Goal: Information Seeking & Learning: Learn about a topic

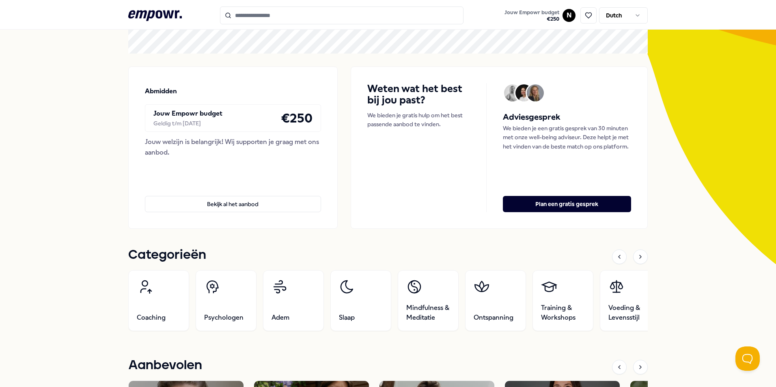
scroll to position [122, 0]
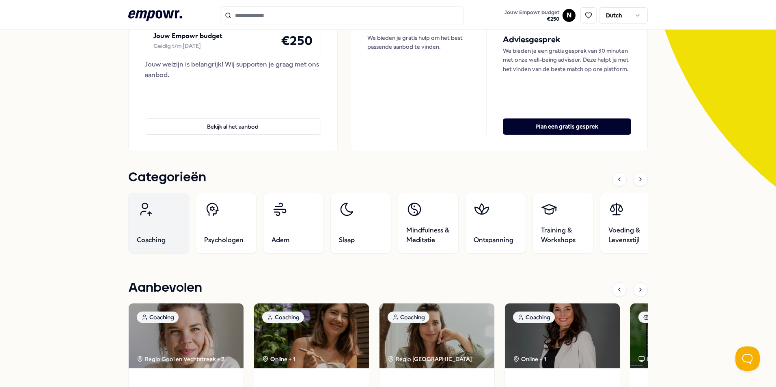
click at [130, 212] on link "Coaching" at bounding box center [158, 223] width 61 height 61
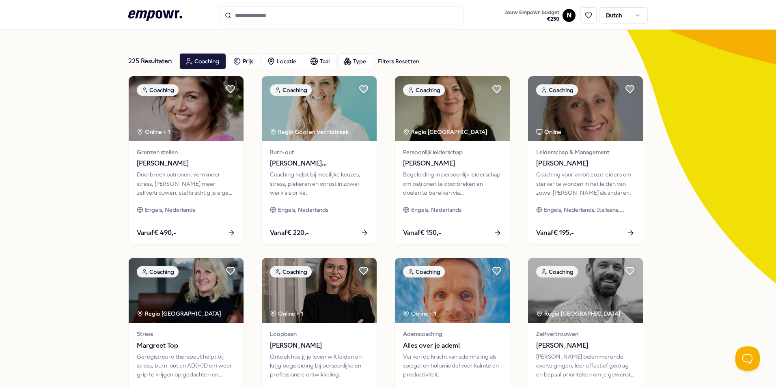
scroll to position [12, 0]
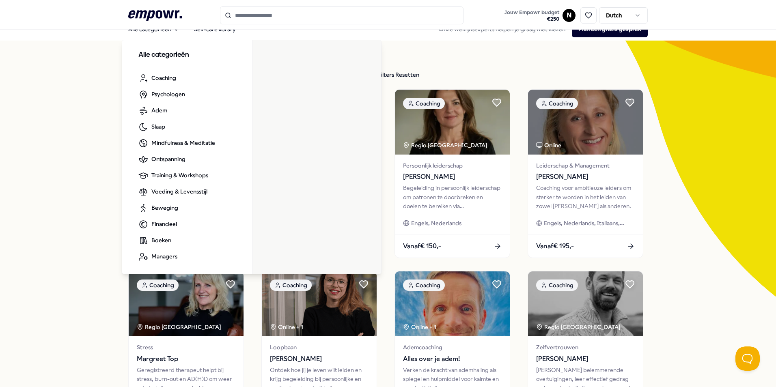
click at [151, 10] on icon ".empowr-logo_svg__cls-1{fill:#03032f}" at bounding box center [155, 15] width 54 height 15
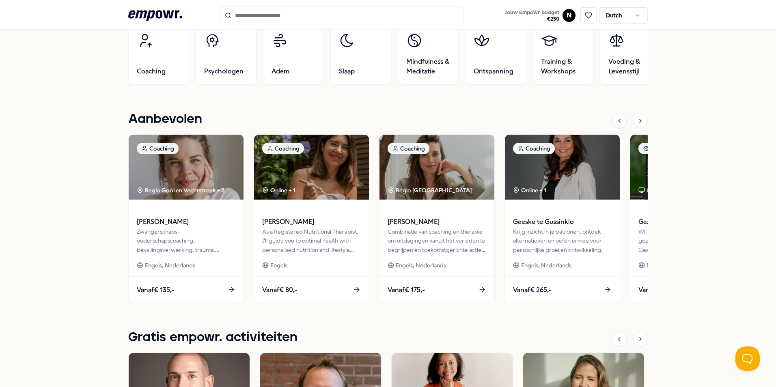
scroll to position [296, 0]
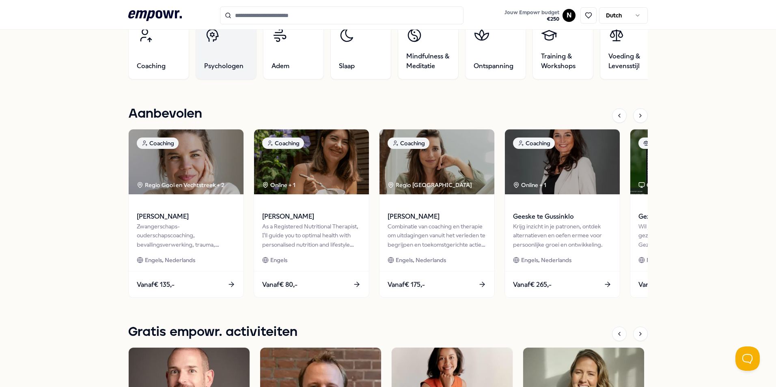
click at [215, 54] on link "Psychologen" at bounding box center [226, 49] width 61 height 61
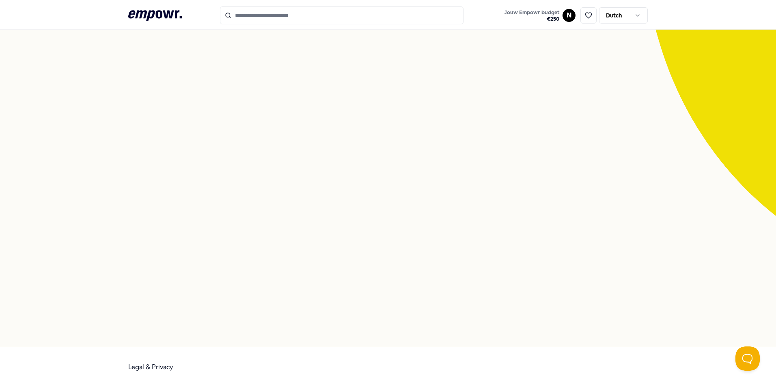
scroll to position [52, 0]
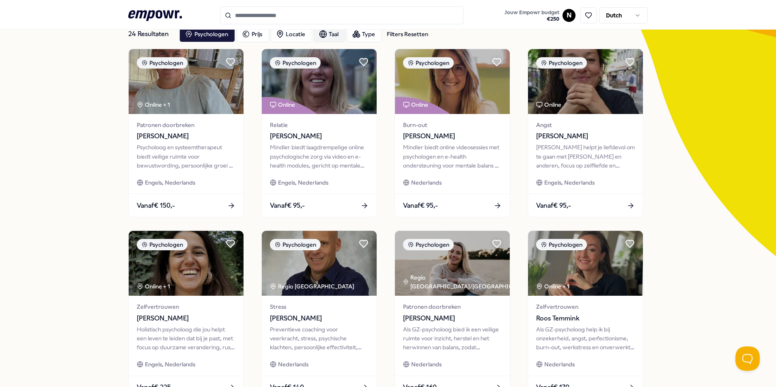
click at [324, 36] on icon "button" at bounding box center [323, 34] width 8 height 8
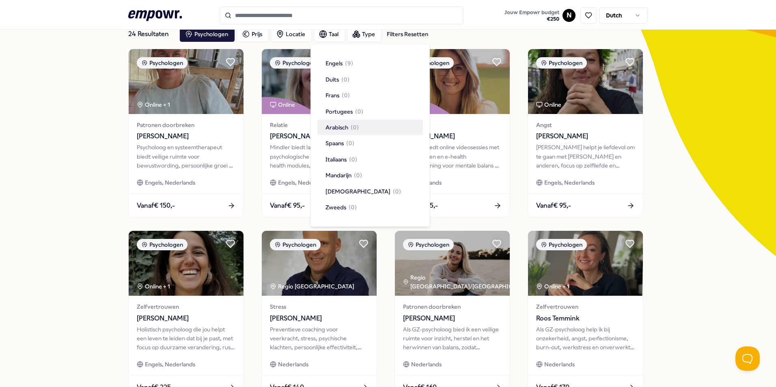
scroll to position [0, 0]
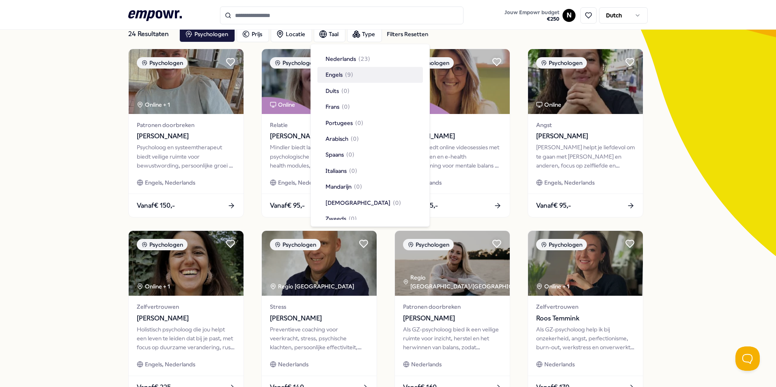
click at [59, 104] on div "24 Resultaten Filters Resetten Psychologen [PERSON_NAME] Taal Type Filters Rese…" at bounding box center [388, 316] width 776 height 633
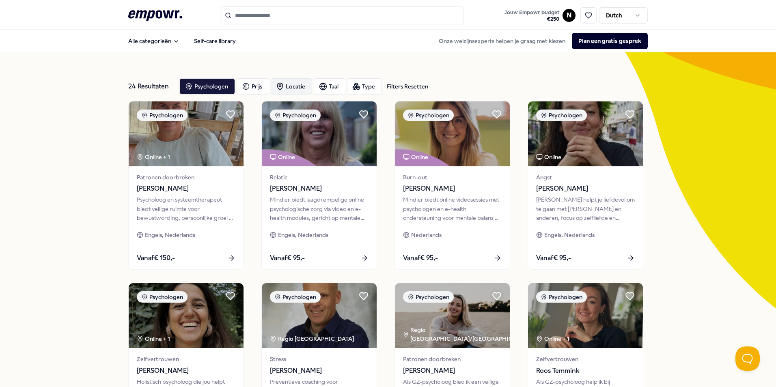
click at [283, 91] on div "Locatie" at bounding box center [291, 86] width 41 height 16
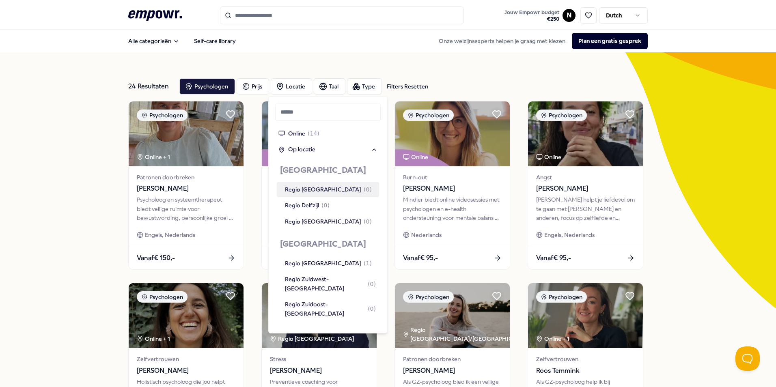
click at [308, 125] on div at bounding box center [327, 114] width 105 height 23
click at [306, 130] on div "Online ( 14 )" at bounding box center [298, 133] width 41 height 9
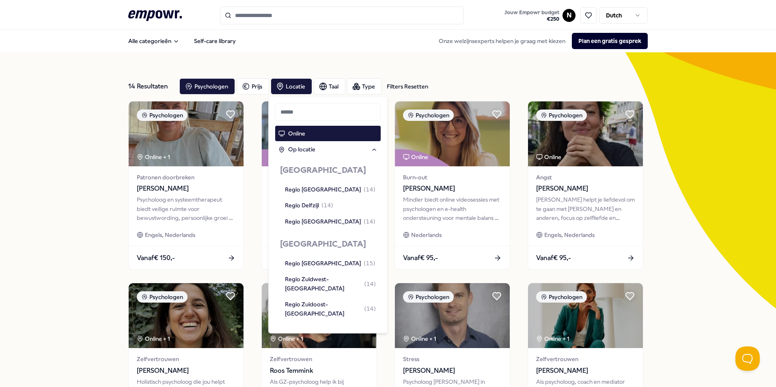
click at [64, 136] on div "14 Resultaten Filters Resetten Psychologen [PERSON_NAME] Taal Type Filters Rese…" at bounding box center [388, 368] width 776 height 633
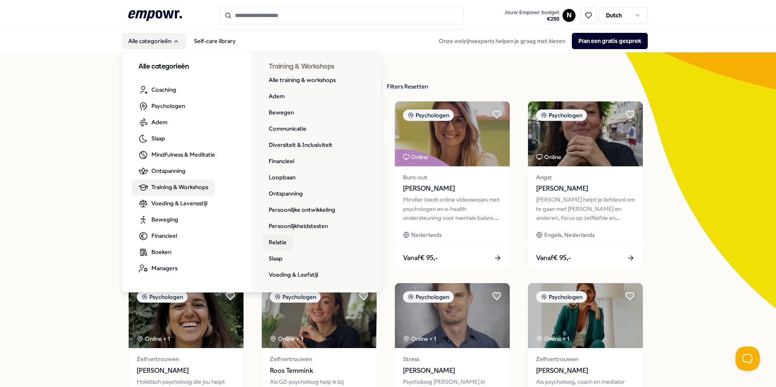
click at [272, 242] on link "Relatie" at bounding box center [277, 243] width 31 height 16
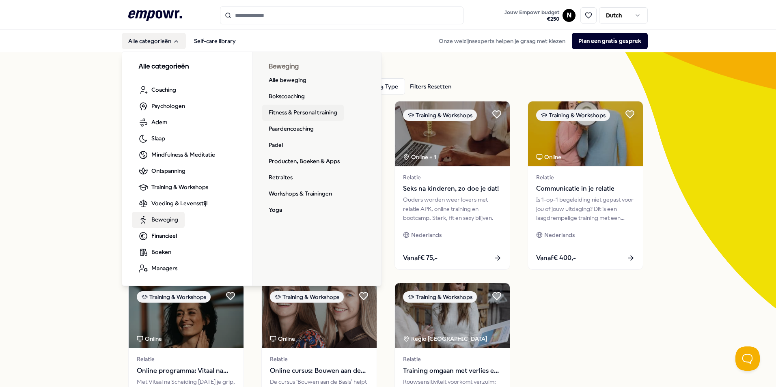
click at [310, 112] on link "Fitness & Personal training" at bounding box center [303, 113] width 82 height 16
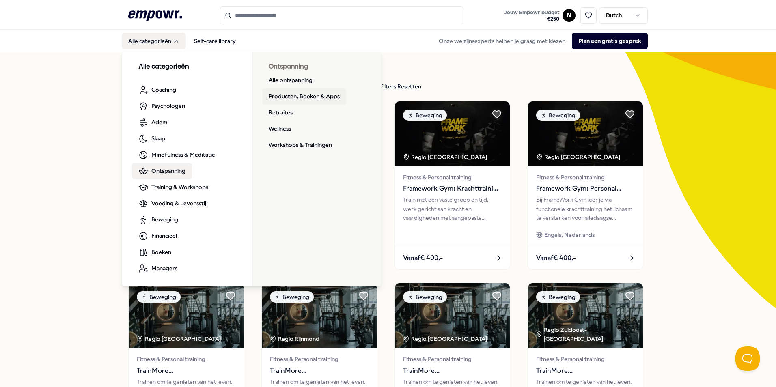
click at [293, 93] on link "Producten, Boeken & Apps" at bounding box center [304, 96] width 84 height 16
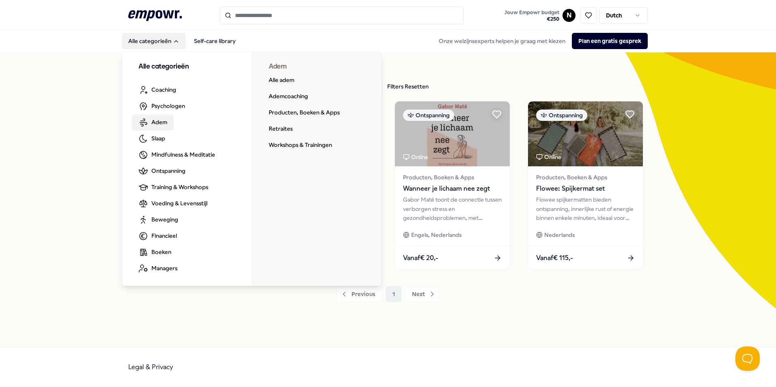
click at [163, 121] on span "Adem" at bounding box center [159, 122] width 16 height 9
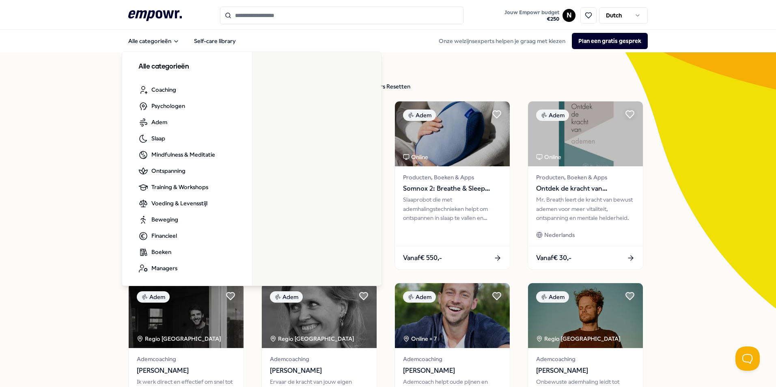
click at [147, 20] on icon ".empowr-logo_svg__cls-1{fill:#03032f}" at bounding box center [155, 15] width 54 height 15
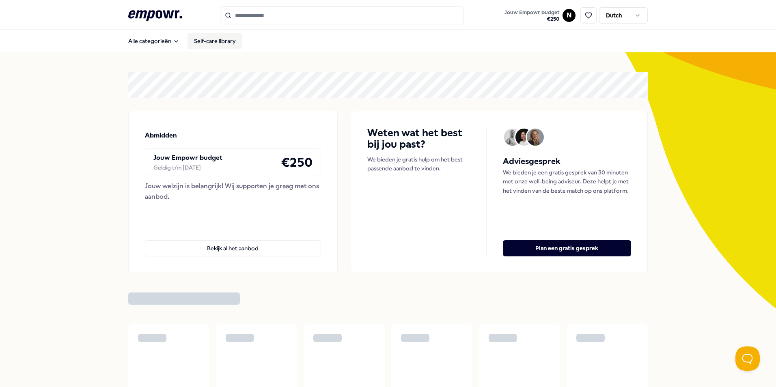
click at [220, 41] on link "Self-care library" at bounding box center [214, 41] width 55 height 16
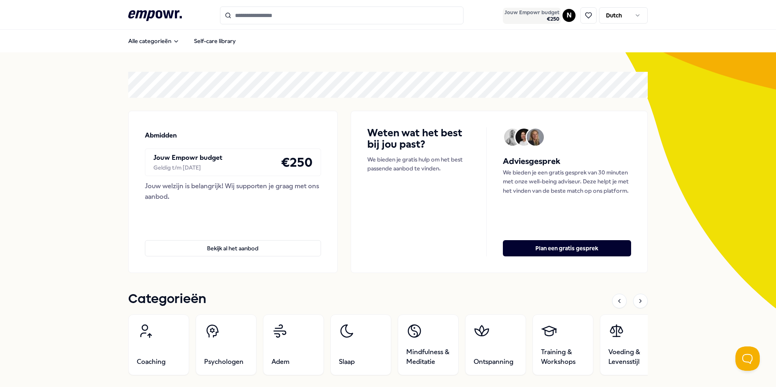
click at [554, 15] on span "Jouw Empowr budget" at bounding box center [531, 12] width 55 height 6
